Goal: Task Accomplishment & Management: Use online tool/utility

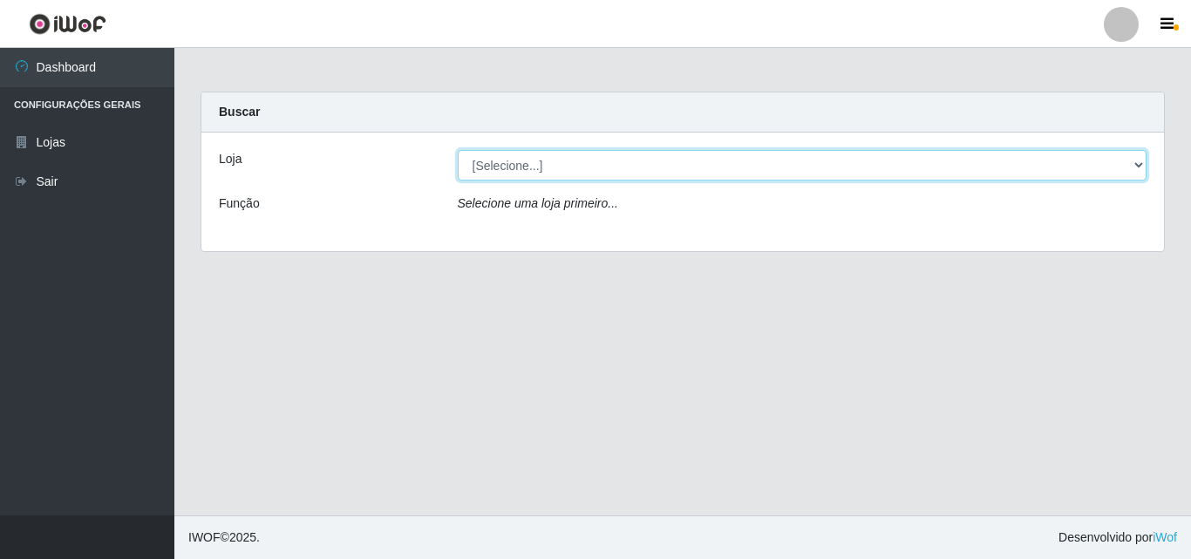
click at [804, 163] on select "[Selecione...] BomQueSó Agreste - Loja 3" at bounding box center [802, 165] width 689 height 31
select select "215"
click at [458, 150] on select "[Selecione...] BomQueSó Agreste - Loja 3" at bounding box center [802, 165] width 689 height 31
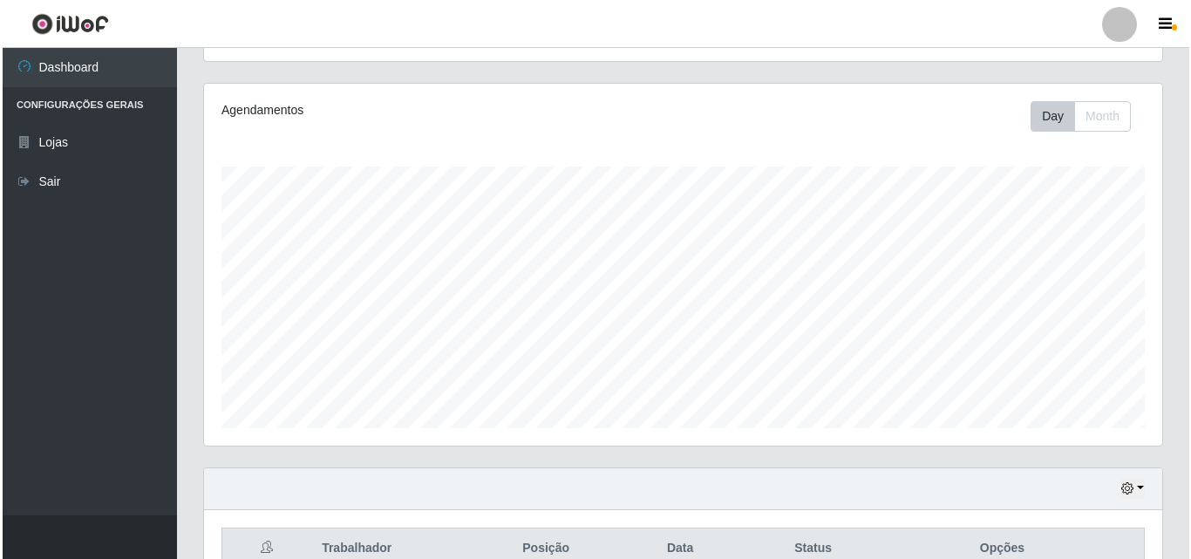
scroll to position [599, 0]
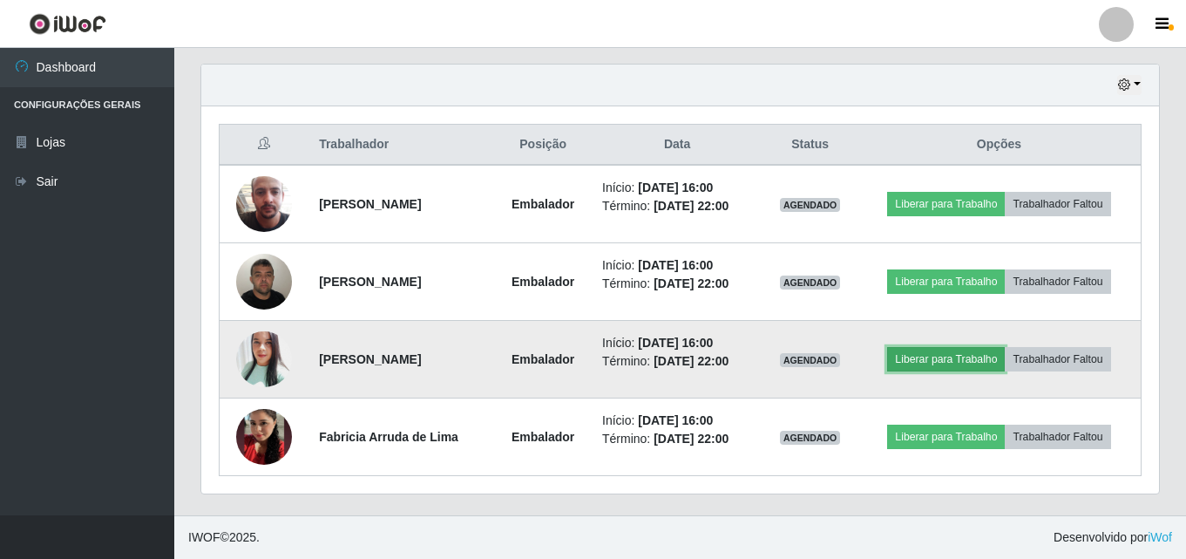
click at [979, 356] on button "Liberar para Trabalho" at bounding box center [946, 359] width 118 height 24
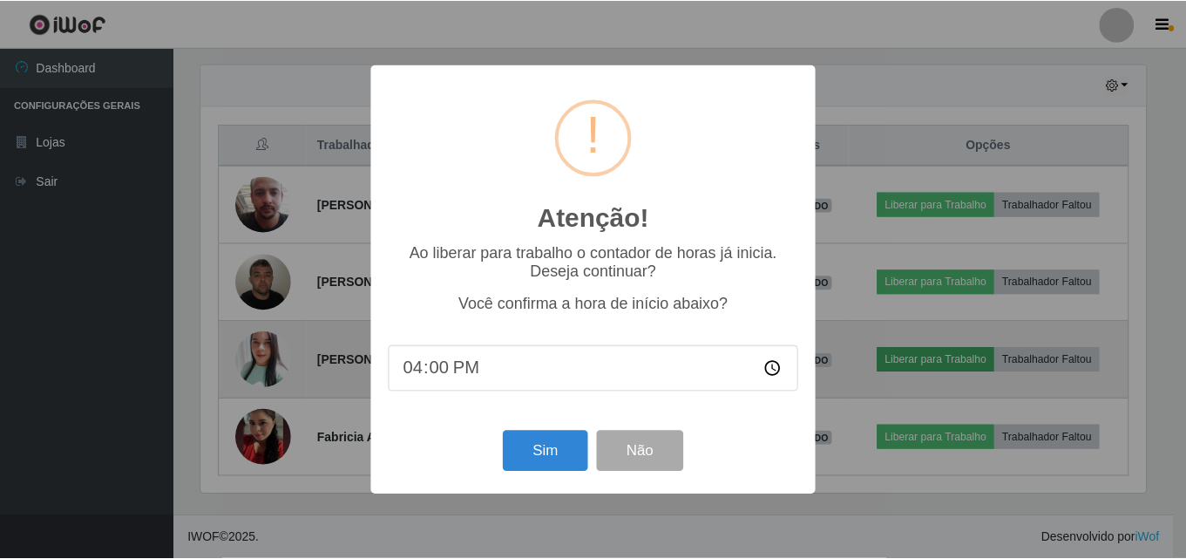
scroll to position [362, 949]
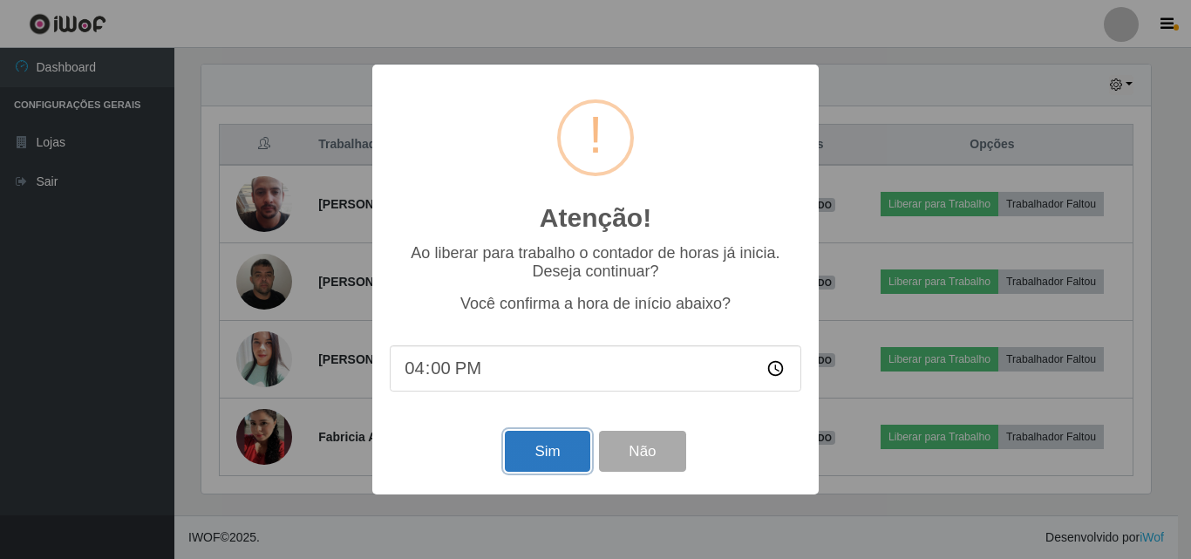
click at [540, 464] on button "Sim" at bounding box center [547, 451] width 85 height 41
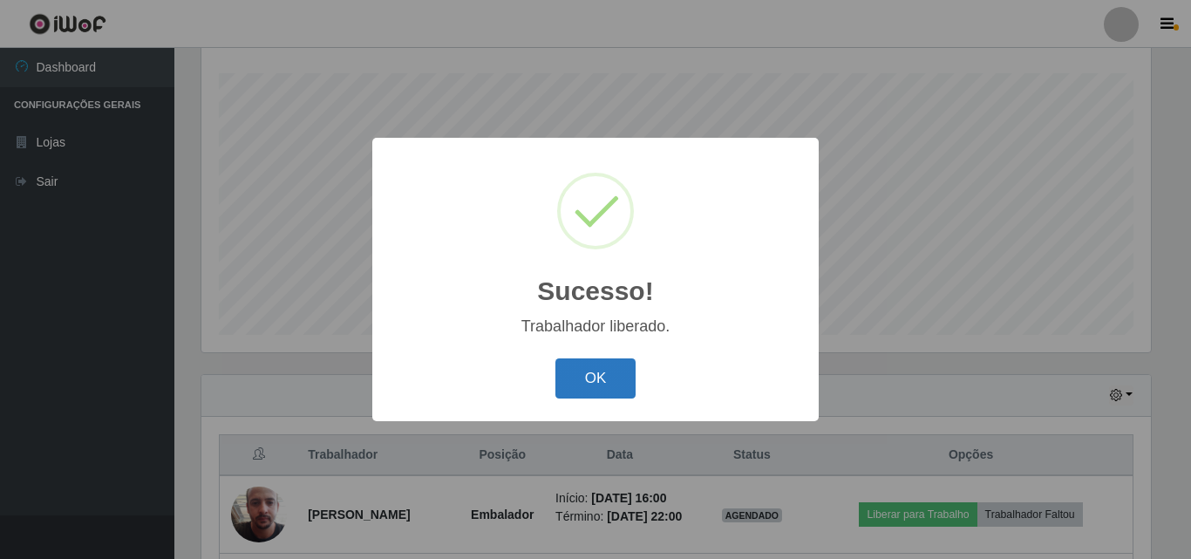
click at [589, 393] on button "OK" at bounding box center [595, 378] width 81 height 41
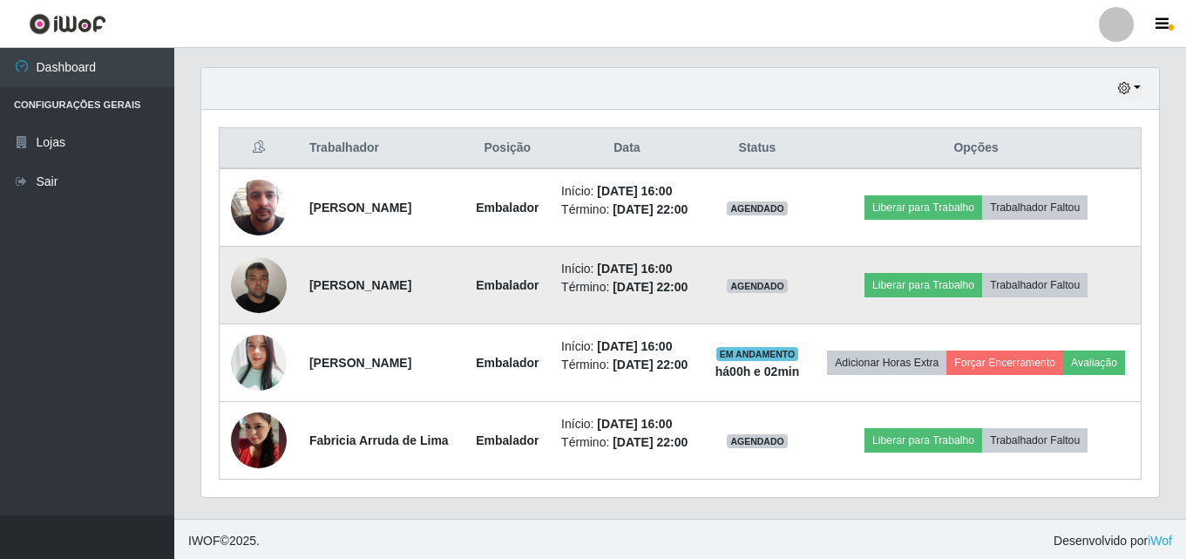
scroll to position [637, 0]
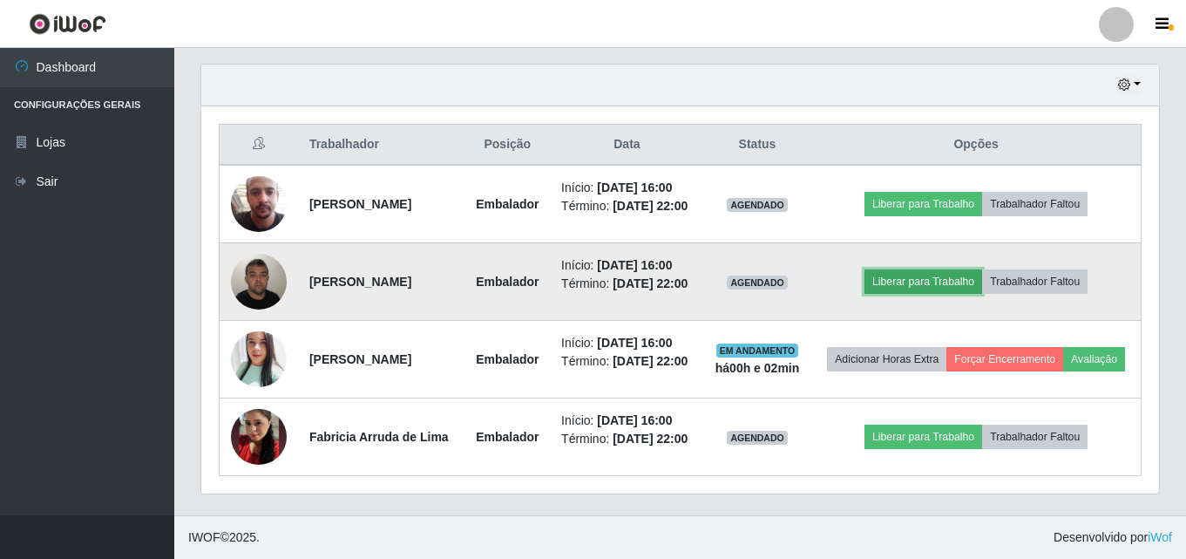
click at [931, 269] on button "Liberar para Trabalho" at bounding box center [924, 281] width 118 height 24
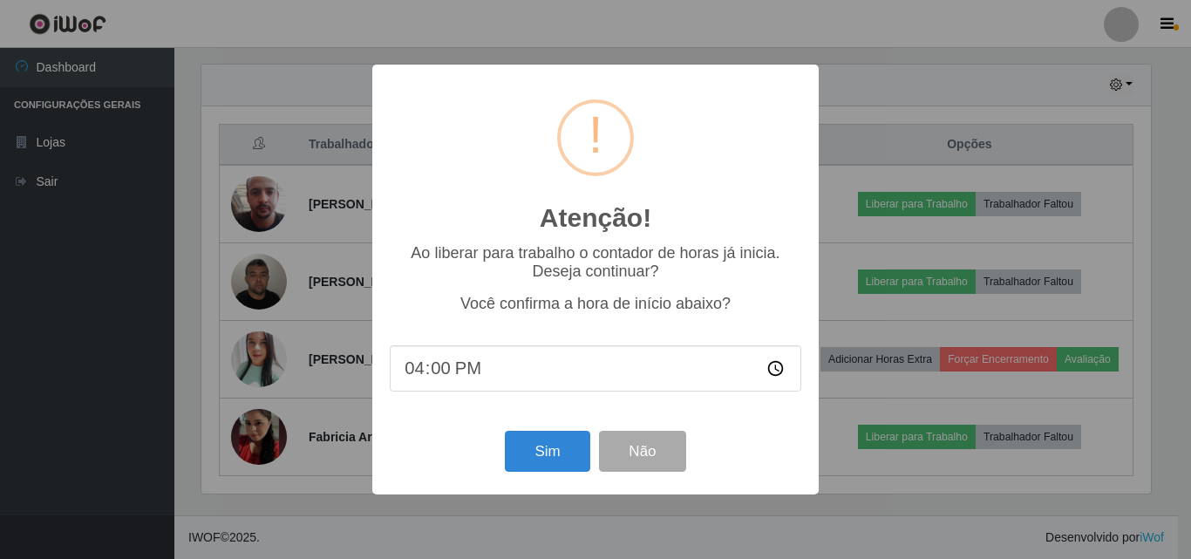
type input "16:03"
click at [546, 463] on button "Sim" at bounding box center [547, 451] width 85 height 41
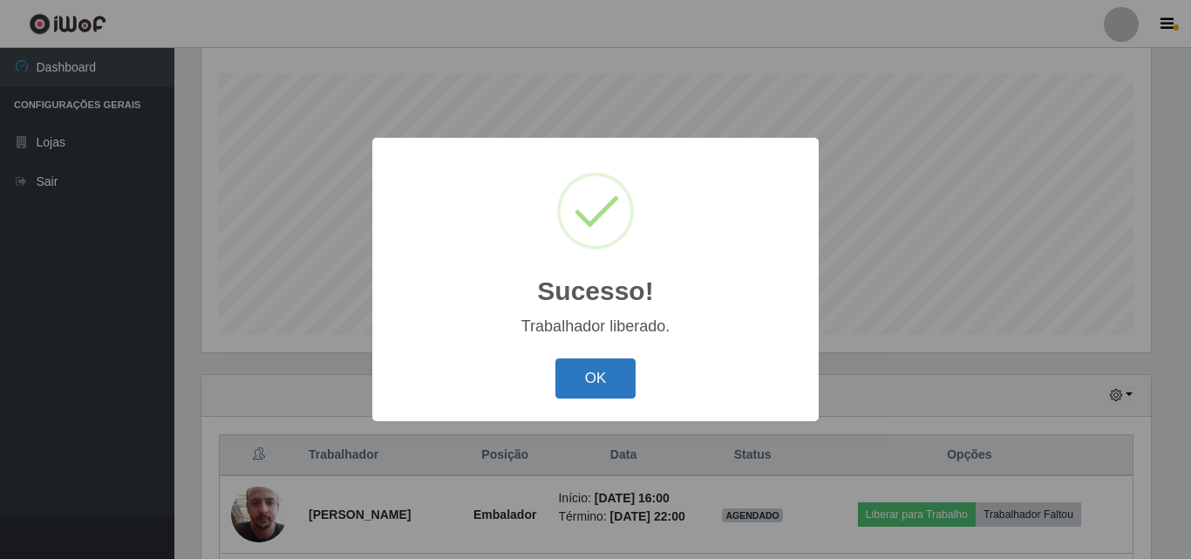
click at [590, 380] on button "OK" at bounding box center [595, 378] width 81 height 41
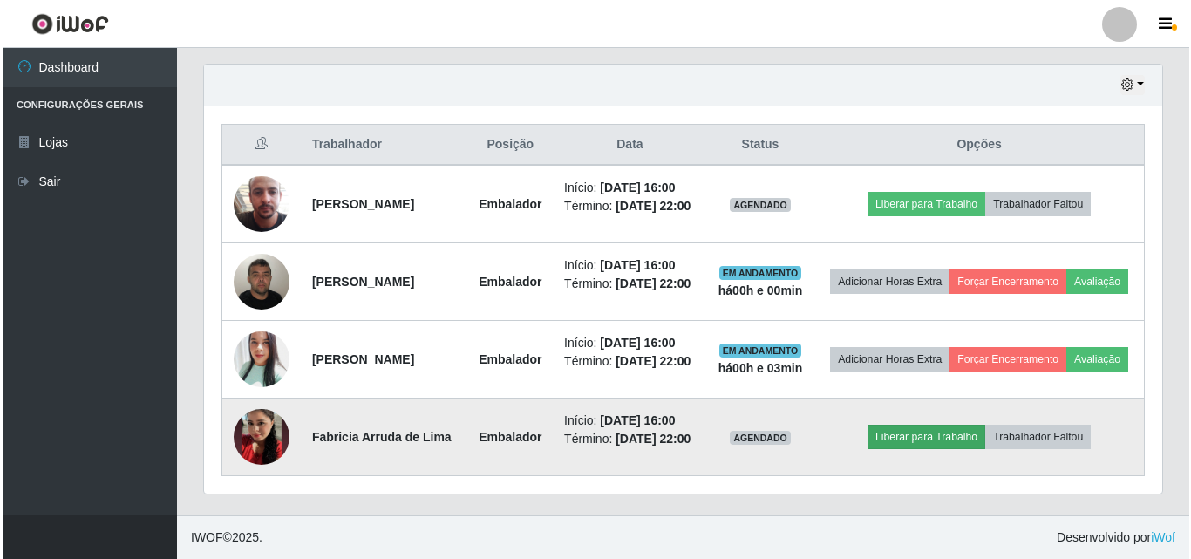
scroll to position [637, 0]
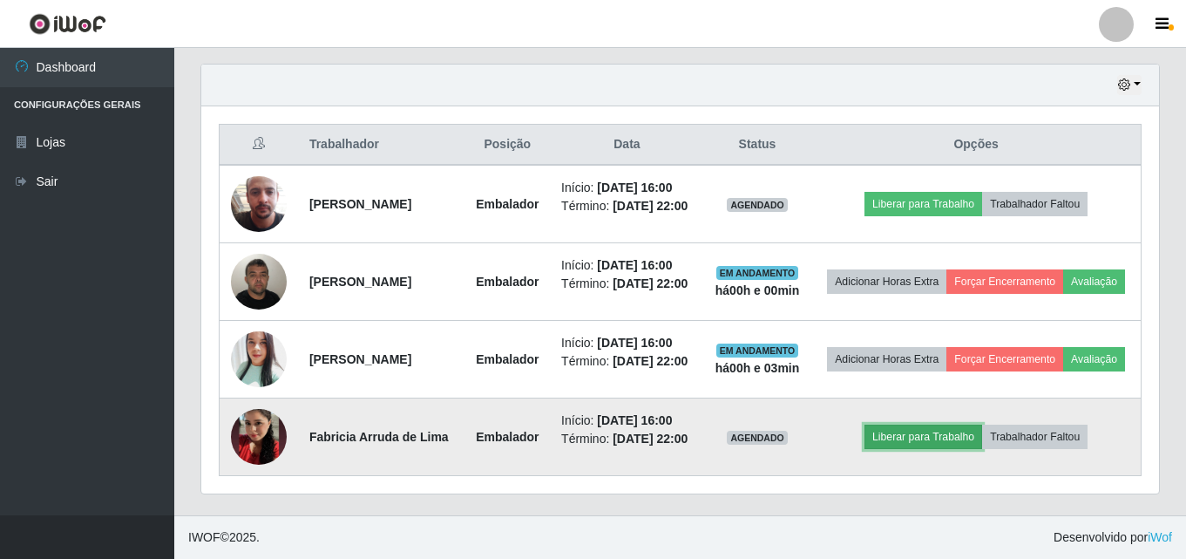
click at [961, 443] on button "Liberar para Trabalho" at bounding box center [924, 436] width 118 height 24
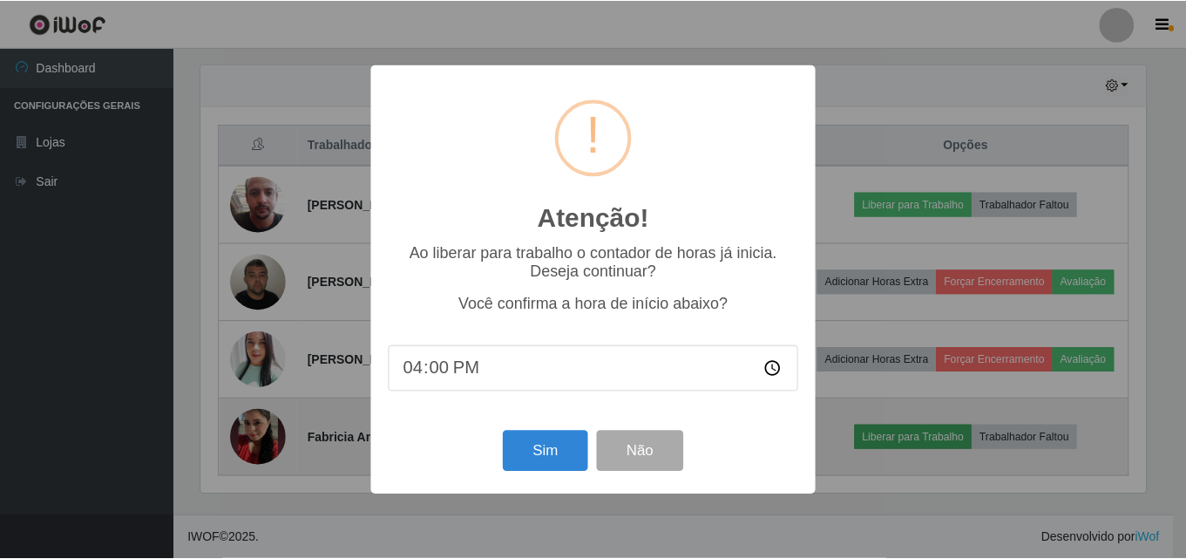
scroll to position [362, 949]
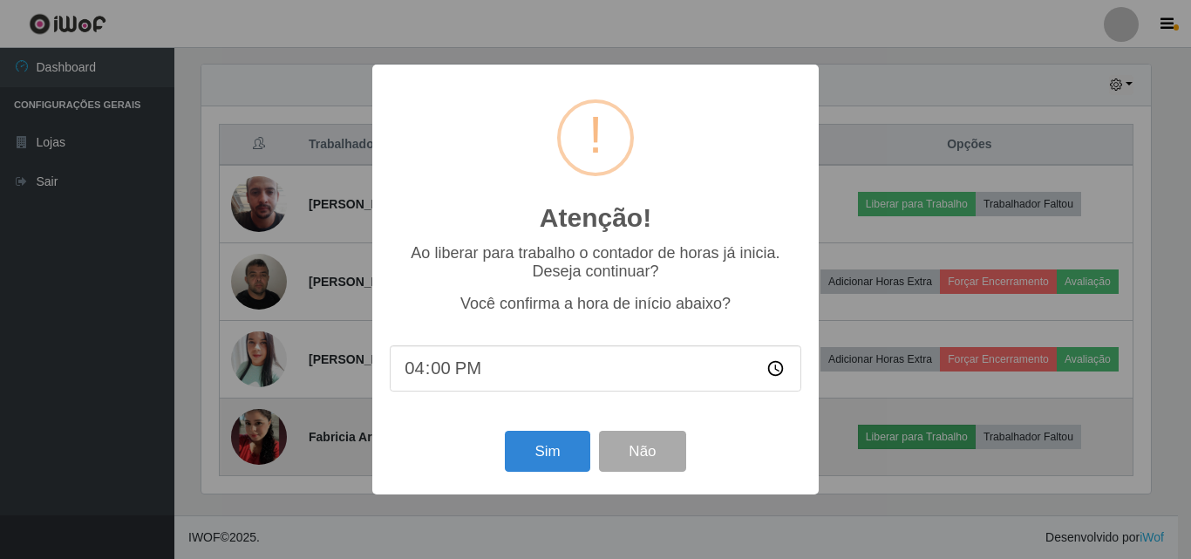
type input "16:03"
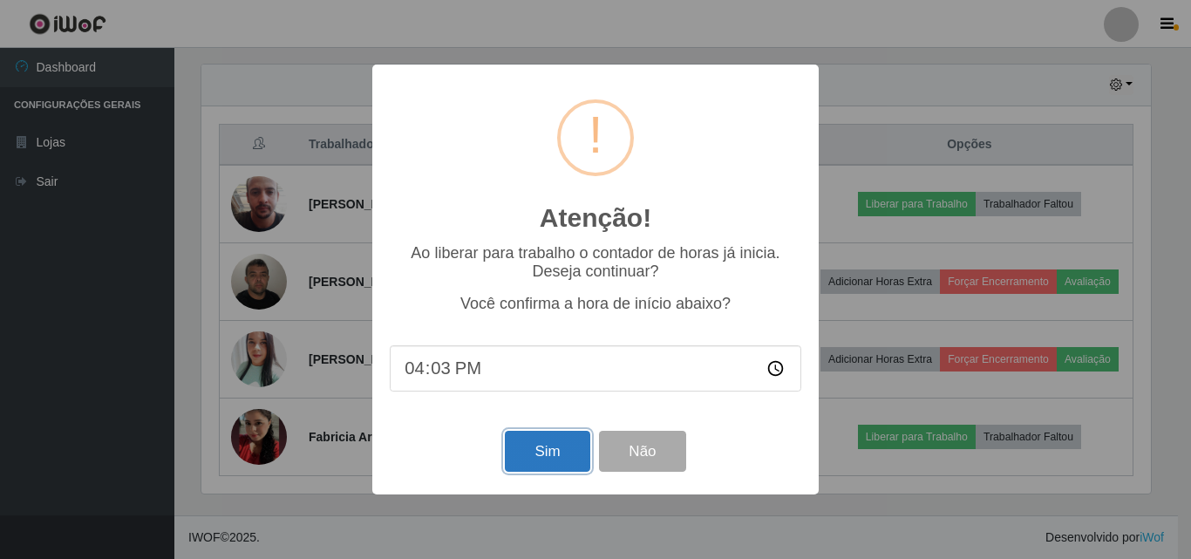
click at [569, 450] on button "Sim" at bounding box center [547, 451] width 85 height 41
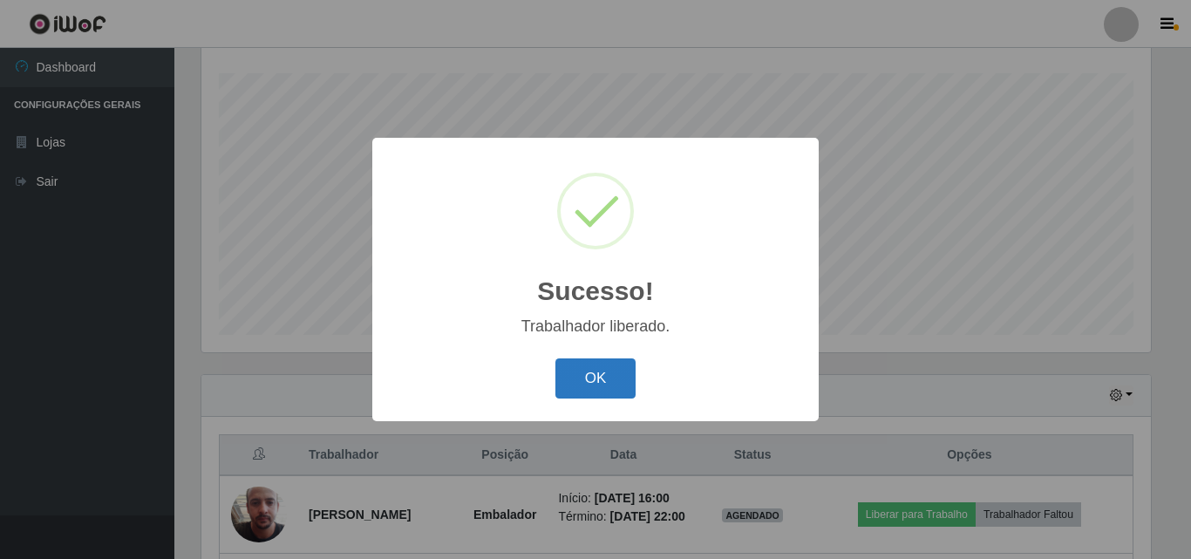
click at [598, 370] on button "OK" at bounding box center [595, 378] width 81 height 41
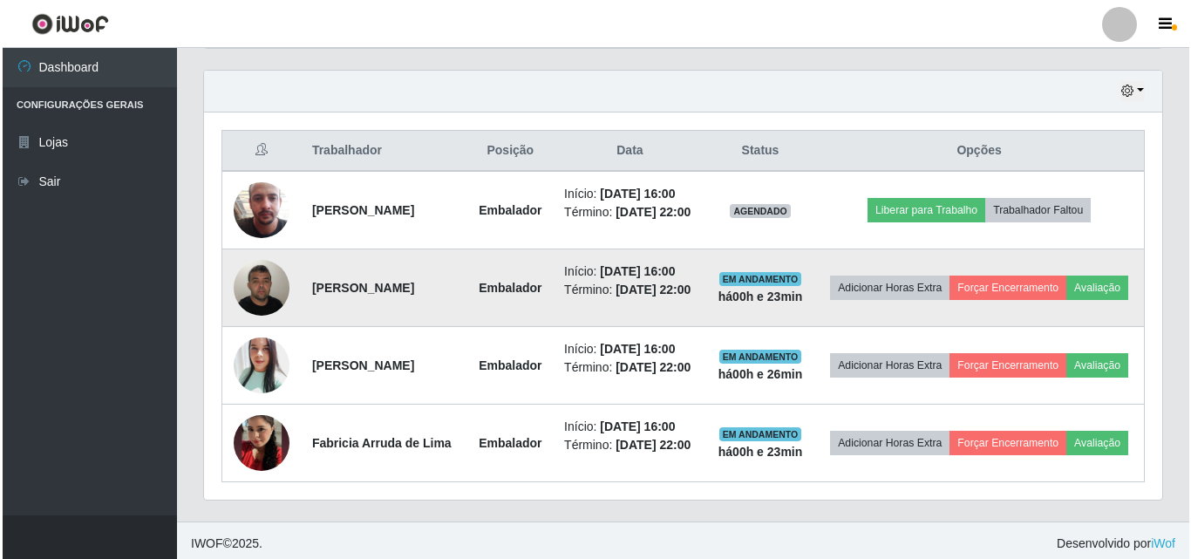
scroll to position [651, 0]
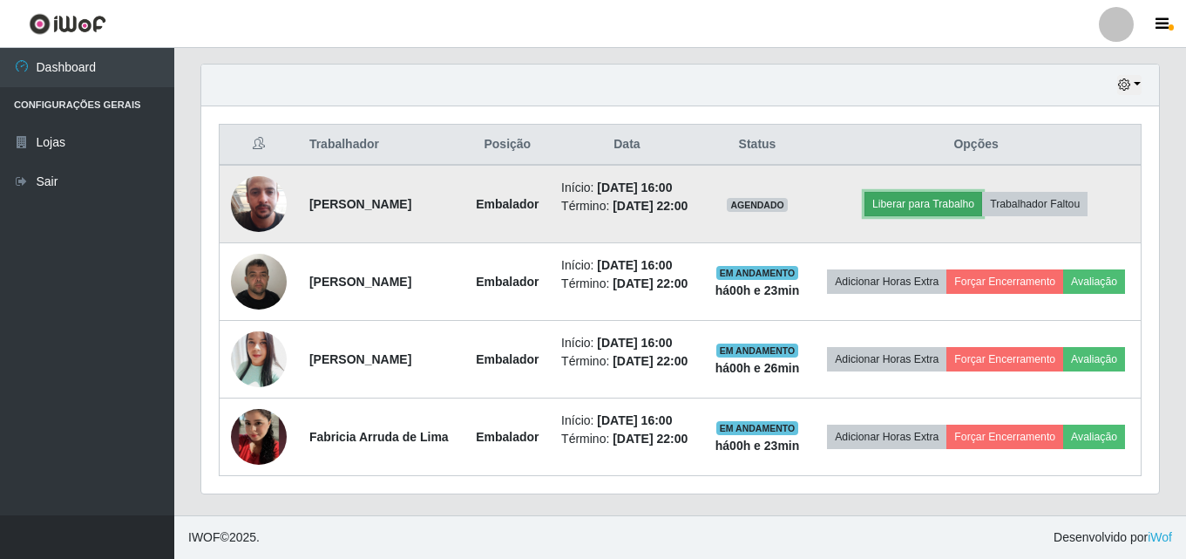
click at [932, 192] on button "Liberar para Trabalho" at bounding box center [924, 204] width 118 height 24
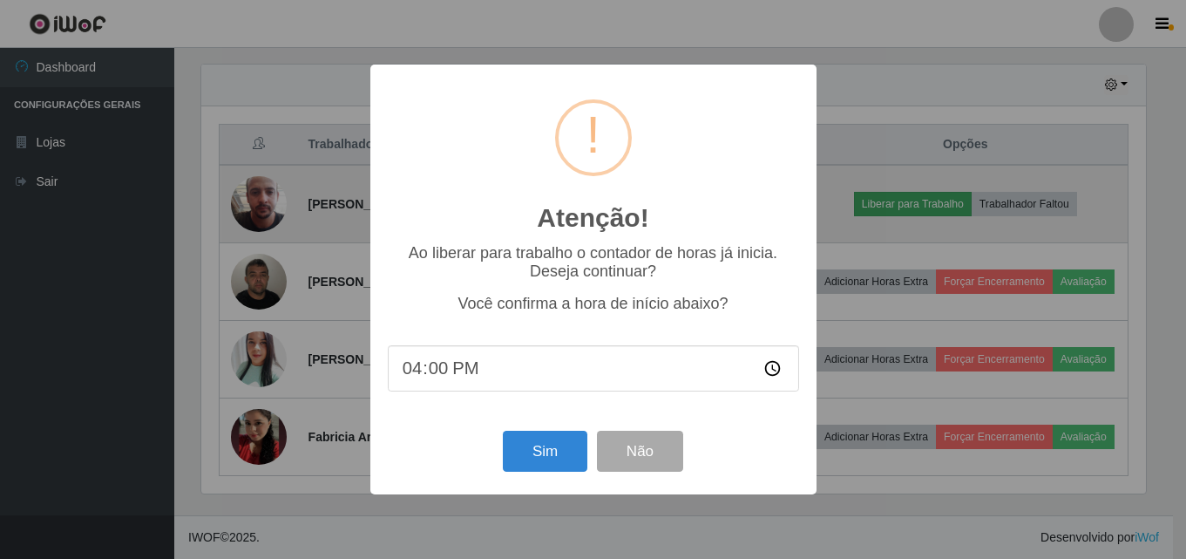
scroll to position [362, 949]
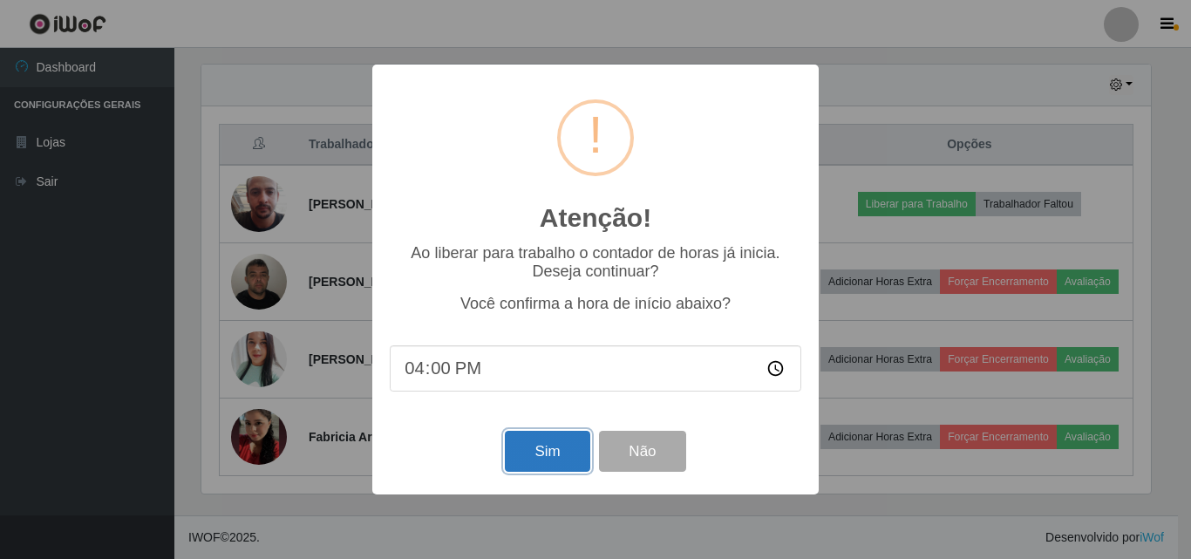
click at [517, 458] on button "Sim" at bounding box center [547, 451] width 85 height 41
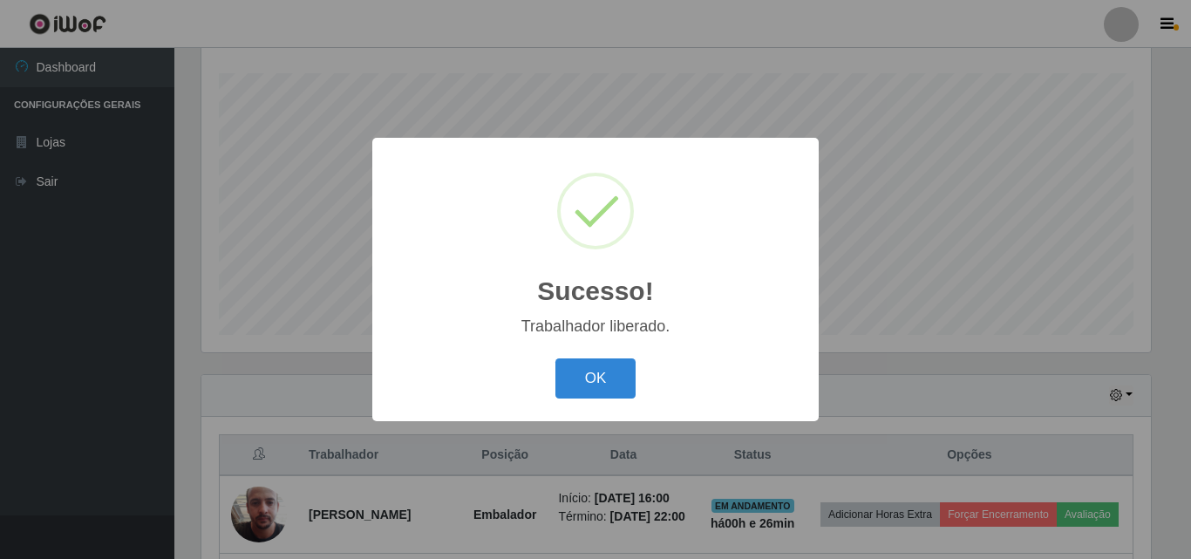
click at [573, 356] on div "OK Cancel" at bounding box center [595, 378] width 411 height 50
click at [578, 382] on button "OK" at bounding box center [595, 378] width 81 height 41
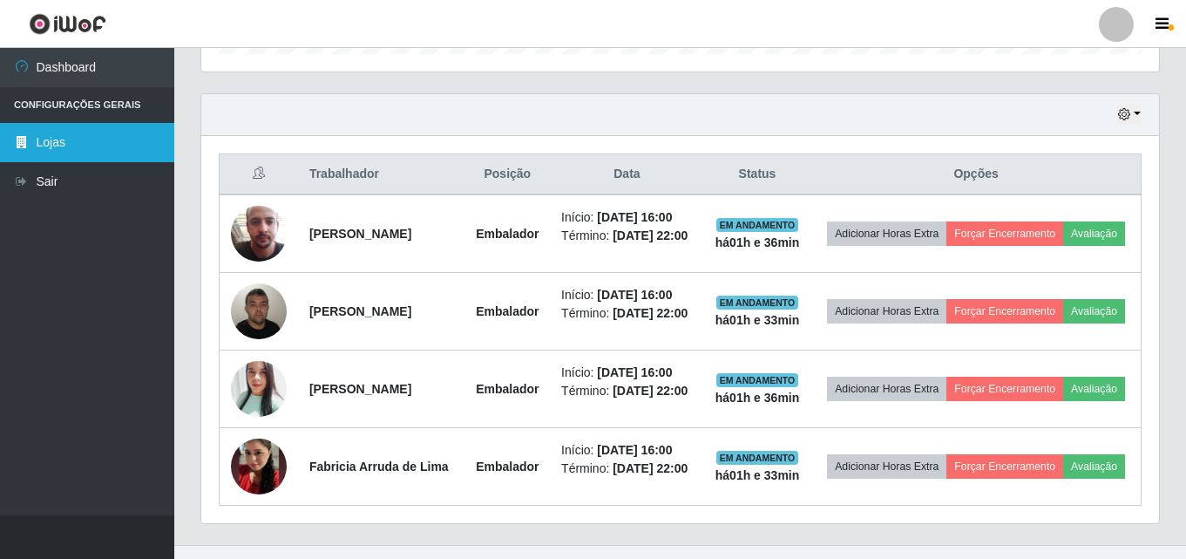
scroll to position [651, 0]
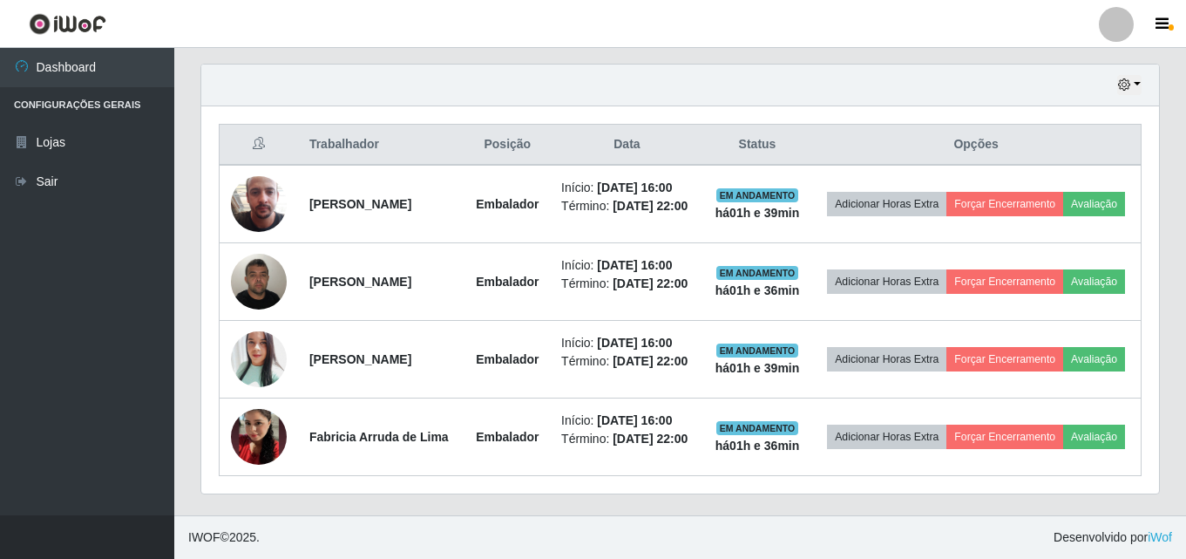
click at [64, 278] on ul "Dashboard Configurações Gerais Lojas Sair" at bounding box center [87, 281] width 174 height 467
